Goal: Information Seeking & Learning: Learn about a topic

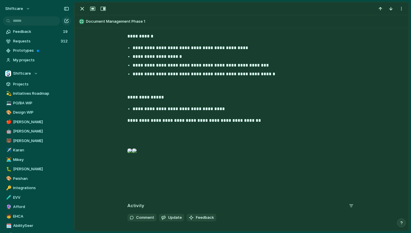
scroll to position [573, 0]
click at [137, 156] on div at bounding box center [134, 151] width 5 height 12
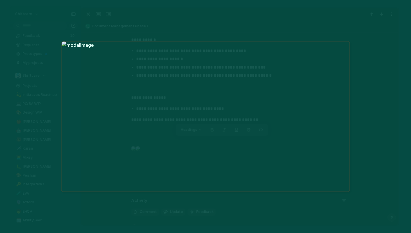
click at [365, 85] on div at bounding box center [205, 116] width 411 height 233
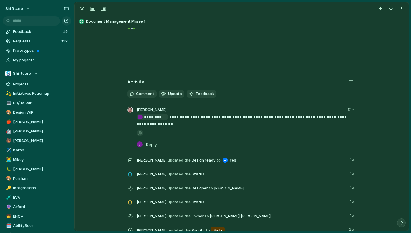
scroll to position [696, 0]
click at [82, 12] on div "button" at bounding box center [82, 8] width 7 height 7
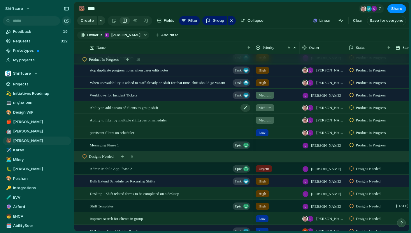
scroll to position [369, 0]
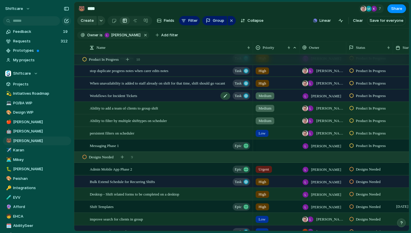
click at [135, 94] on span "Workflows for Incident Tickets" at bounding box center [113, 95] width 47 height 7
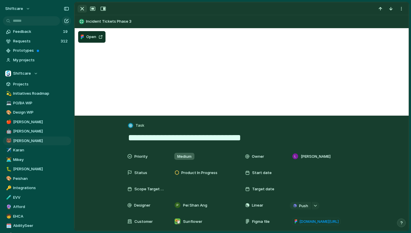
click at [83, 11] on div "button" at bounding box center [82, 8] width 7 height 7
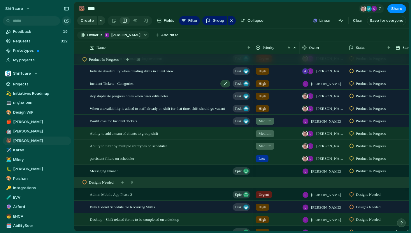
click at [132, 82] on span "Incident Tickets - Categories" at bounding box center [112, 83] width 44 height 7
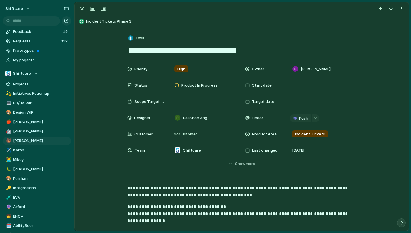
drag, startPoint x: 250, startPoint y: 49, endPoint x: 114, endPoint y: 46, distance: 136.0
click at [82, 7] on div "button" at bounding box center [82, 8] width 7 height 7
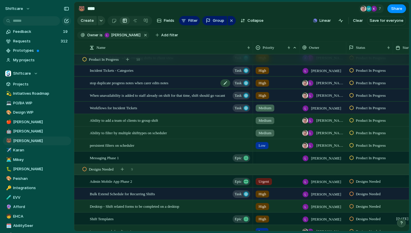
click at [165, 85] on span "stop duplicate progress notes when carer edits notes" at bounding box center [129, 82] width 79 height 7
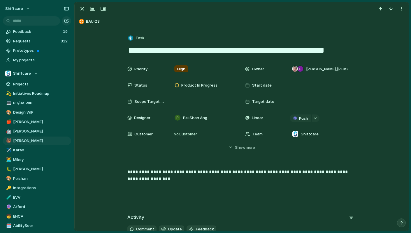
drag, startPoint x: 348, startPoint y: 51, endPoint x: 78, endPoint y: 44, distance: 270.3
click at [78, 44] on div "**********" at bounding box center [242, 184] width 334 height 312
click at [79, 5] on div "button" at bounding box center [82, 8] width 7 height 7
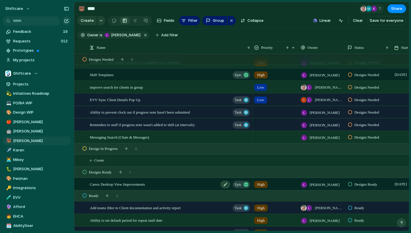
scroll to position [508, 0]
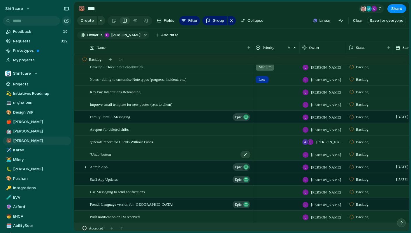
click at [122, 154] on div "‘Undo’ button" at bounding box center [170, 155] width 161 height 12
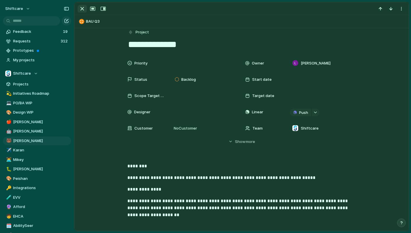
click at [83, 7] on div "button" at bounding box center [82, 8] width 7 height 7
